Goal: Task Accomplishment & Management: Manage account settings

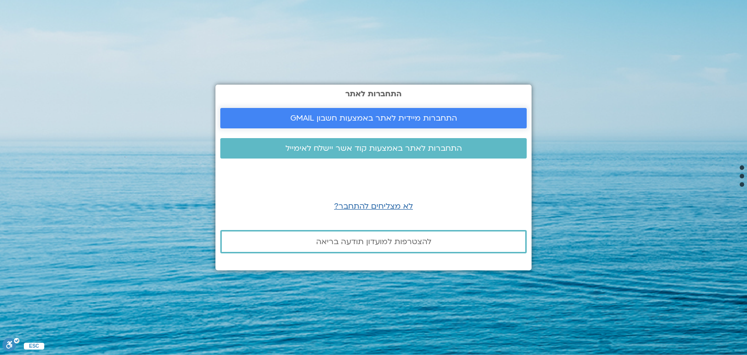
click at [360, 116] on span "התחברות מיידית לאתר באמצעות חשבון GMAIL" at bounding box center [373, 118] width 167 height 9
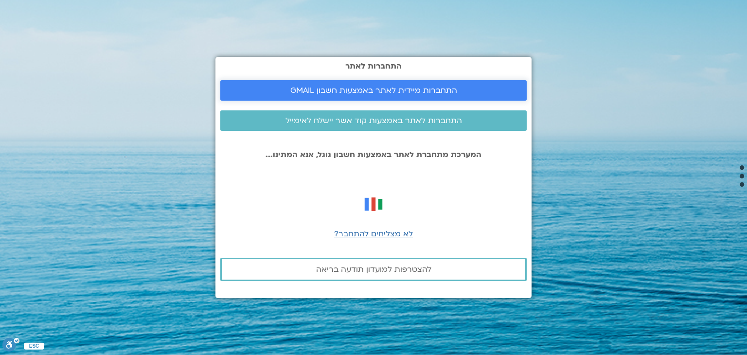
click at [370, 90] on span "התחברות מיידית לאתר באמצעות חשבון GMAIL" at bounding box center [373, 90] width 167 height 9
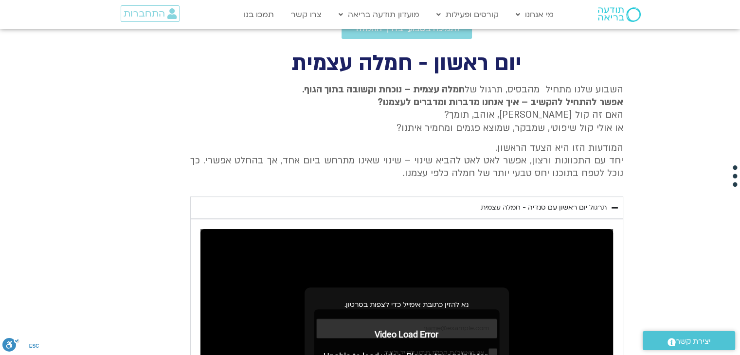
scroll to position [297, 0]
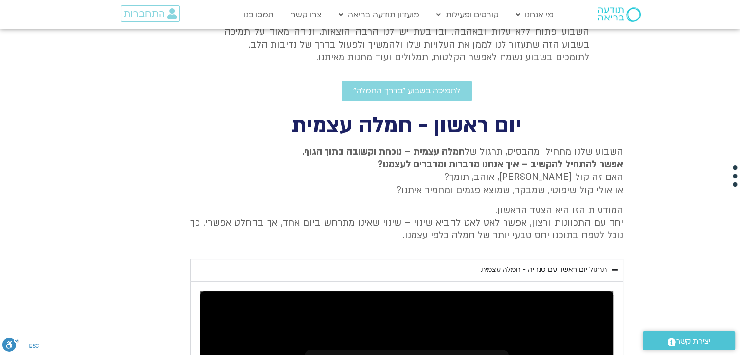
drag, startPoint x: 737, startPoint y: 111, endPoint x: 745, endPoint y: 104, distance: 11.0
click at [740, 104] on html "דלג לתוכן Main Menu מי אנחנו מי אנחנו שאלות נפוצות מנחים ומנחות בתודעה בריאה מה…" at bounding box center [370, 277] width 740 height 1148
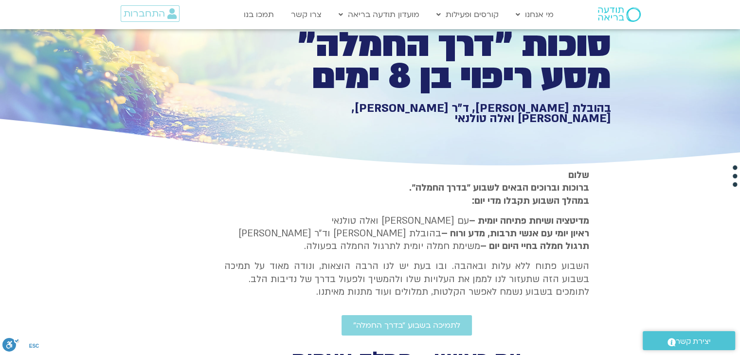
scroll to position [0, 0]
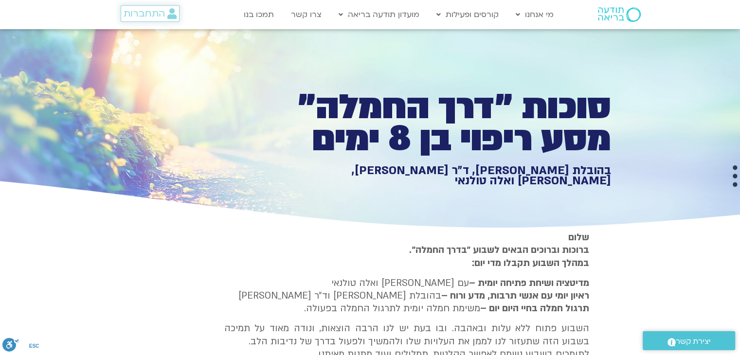
click at [151, 13] on span "התחברות" at bounding box center [144, 13] width 41 height 11
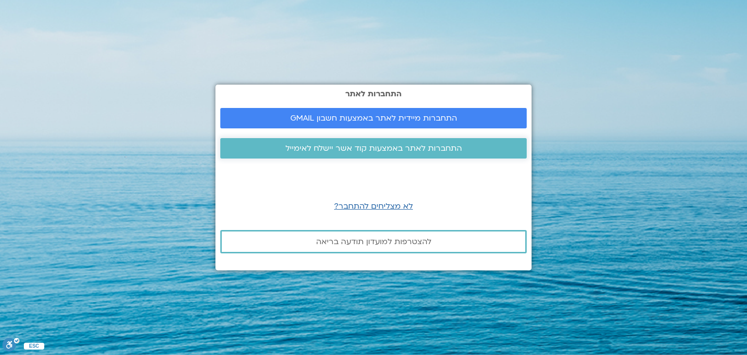
click at [323, 152] on span "התחברות לאתר באמצעות קוד אשר יישלח לאימייל" at bounding box center [374, 148] width 177 height 9
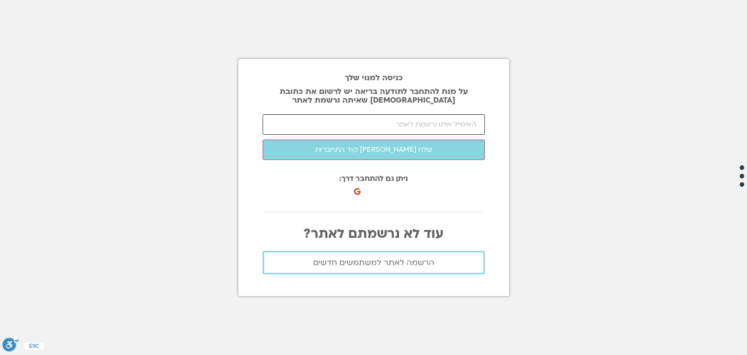
click at [379, 125] on input "email" at bounding box center [374, 124] width 222 height 20
